Goal: Task Accomplishment & Management: Use online tool/utility

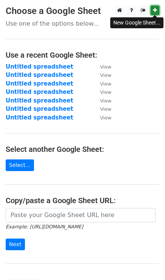
click at [153, 10] on icon at bounding box center [155, 10] width 4 height 5
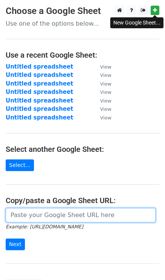
click at [25, 215] on input "url" at bounding box center [81, 215] width 150 height 14
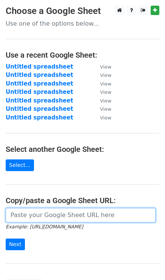
paste input "https://docs.google.com/spreadsheets/d/1Ch718qCNVbI7LiD2uMpEsqu5lidYiEzKQ6pXwaA…"
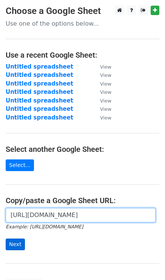
type input "https://docs.google.com/spreadsheets/d/1Ch718qCNVbI7LiD2uMpEsqu5lidYiEzKQ6pXwaA…"
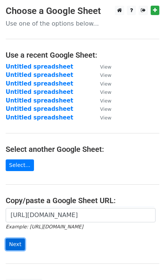
scroll to position [0, 0]
click at [11, 242] on input "Next" at bounding box center [15, 245] width 19 height 12
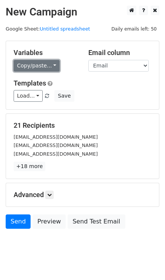
click at [37, 63] on link "Copy/paste..." at bounding box center [37, 66] width 46 height 12
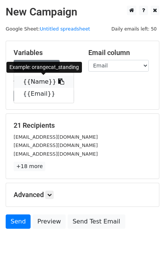
click at [43, 81] on link "{{Name}}" at bounding box center [44, 82] width 60 height 12
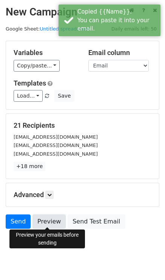
click at [47, 222] on link "Preview" at bounding box center [48, 221] width 33 height 14
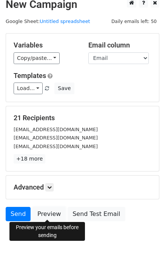
scroll to position [11, 0]
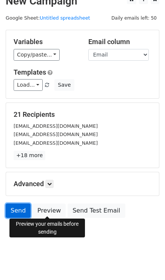
click at [22, 206] on link "Send" at bounding box center [18, 211] width 25 height 14
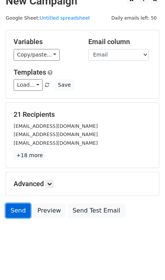
click at [20, 208] on link "Send" at bounding box center [18, 211] width 25 height 14
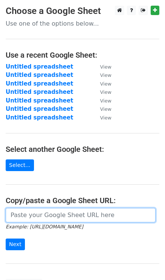
click at [34, 217] on input "url" at bounding box center [81, 215] width 150 height 14
click at [39, 214] on input "url" at bounding box center [81, 215] width 150 height 14
paste input "https://docs.google.com/spreadsheets/d/1Ch718qCNVbI7LiD2uMpEsqu5lidYiEzKQ6pXwaA…"
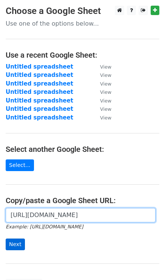
type input "https://docs.google.com/spreadsheets/d/1Ch718qCNVbI7LiD2uMpEsqu5lidYiEzKQ6pXwaA…"
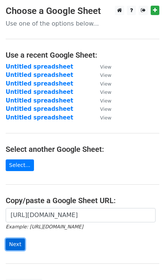
scroll to position [0, 0]
click at [17, 245] on input "Next" at bounding box center [15, 245] width 19 height 12
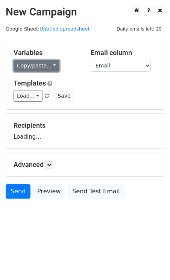
click at [36, 63] on link "Copy/paste..." at bounding box center [37, 66] width 46 height 12
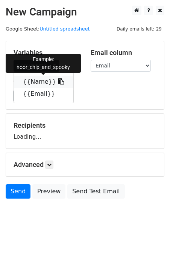
click at [42, 82] on link "{{Name}}" at bounding box center [44, 82] width 60 height 12
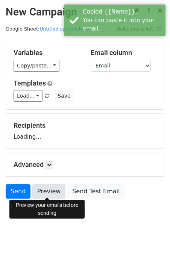
click at [54, 190] on link "Preview" at bounding box center [48, 191] width 33 height 14
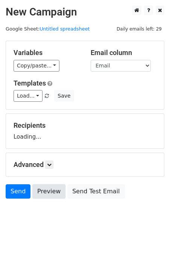
click at [54, 190] on link "Preview" at bounding box center [48, 191] width 33 height 14
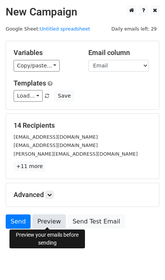
click at [51, 220] on link "Preview" at bounding box center [48, 221] width 33 height 14
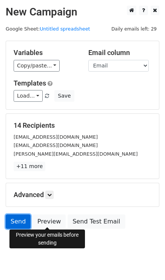
click at [14, 222] on link "Send" at bounding box center [18, 221] width 25 height 14
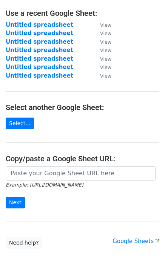
scroll to position [69, 0]
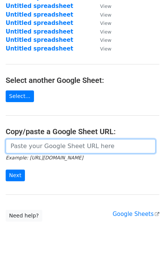
click at [26, 147] on input "url" at bounding box center [81, 146] width 150 height 14
paste input "[URL][DOMAIN_NAME]"
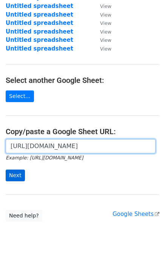
type input "[URL][DOMAIN_NAME]"
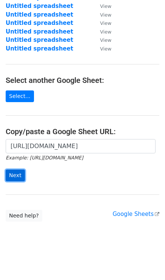
click at [19, 174] on input "Next" at bounding box center [15, 176] width 19 height 12
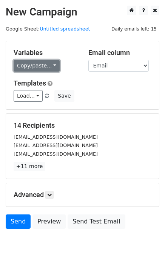
click at [39, 64] on link "Copy/paste..." at bounding box center [37, 66] width 46 height 12
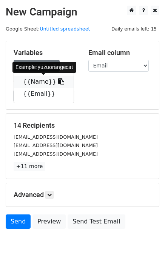
click at [41, 80] on link "{{Name}}" at bounding box center [44, 82] width 60 height 12
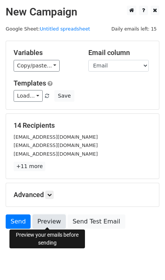
click at [44, 220] on link "Preview" at bounding box center [48, 221] width 33 height 14
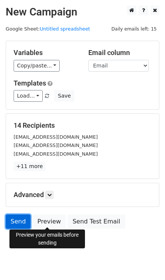
click at [21, 216] on link "Send" at bounding box center [18, 221] width 25 height 14
